Goal: Task Accomplishment & Management: Use online tool/utility

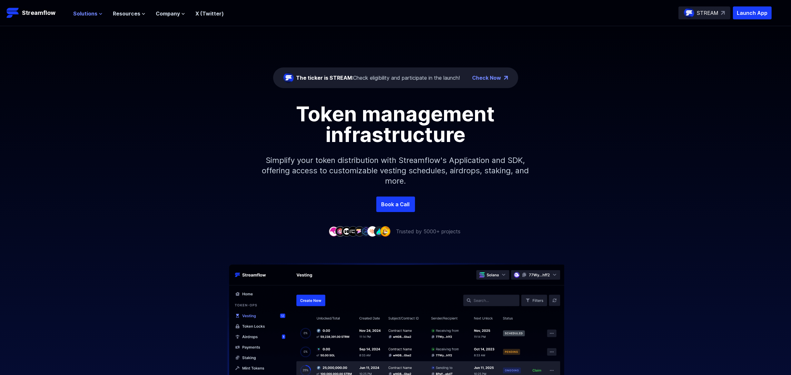
click at [81, 15] on span "Solutions" at bounding box center [85, 14] width 24 height 8
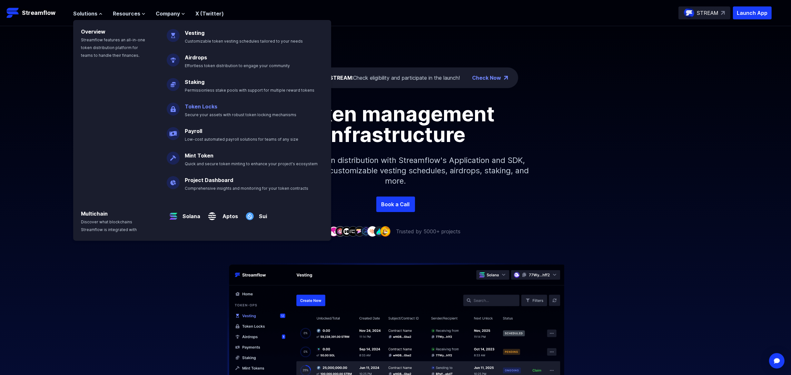
click at [203, 105] on link "Token Locks" at bounding box center [201, 106] width 33 height 6
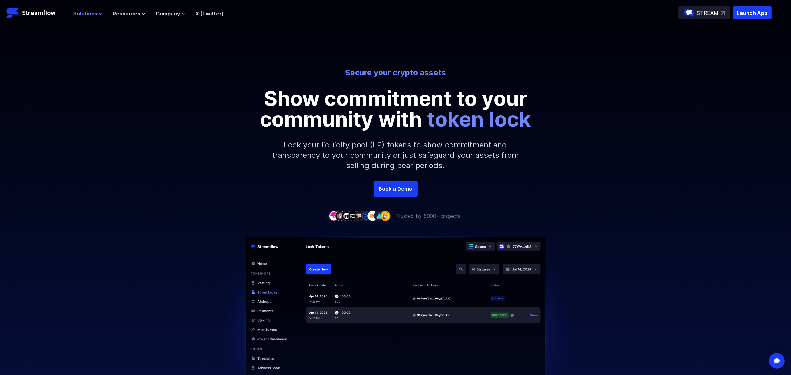
click at [89, 11] on span "Solutions" at bounding box center [85, 14] width 24 height 8
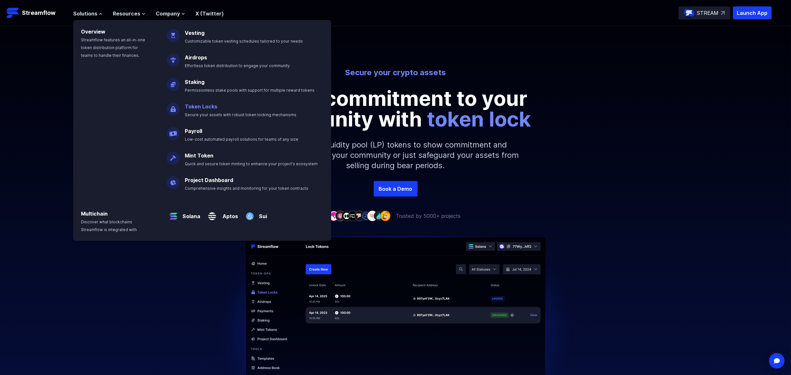
click at [200, 106] on link "Token Locks" at bounding box center [201, 106] width 33 height 6
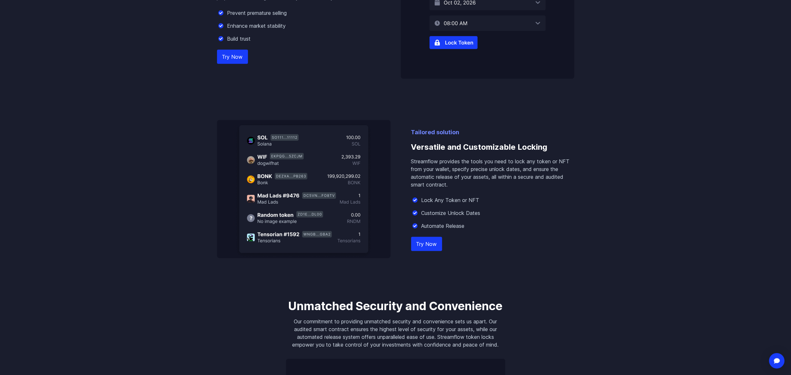
click at [433, 247] on link "Try Now" at bounding box center [426, 244] width 31 height 14
